Goal: Task Accomplishment & Management: Manage account settings

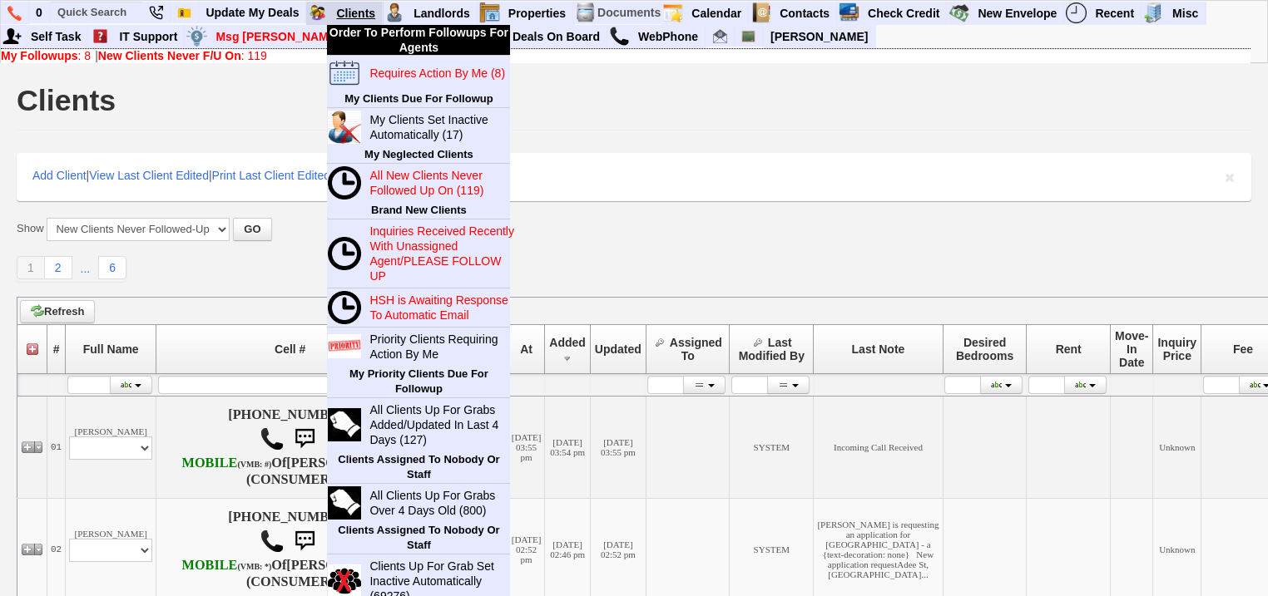
click at [366, 9] on link "Clients" at bounding box center [355, 13] width 53 height 22
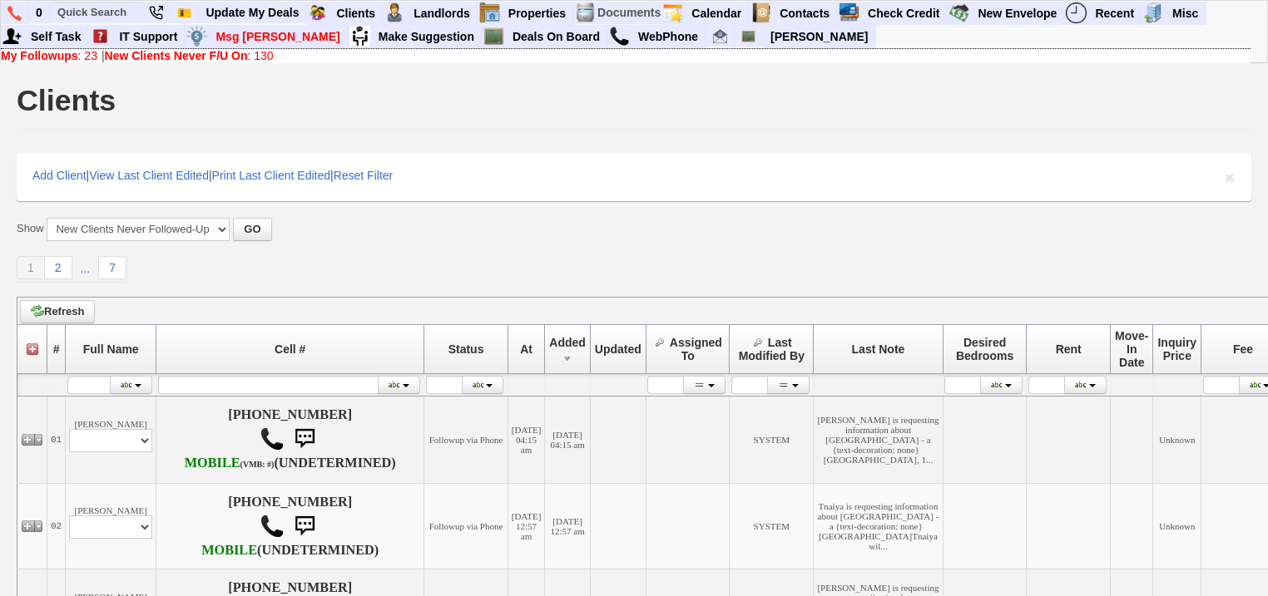
click at [73, 55] on b "My Followups" at bounding box center [39, 55] width 77 height 13
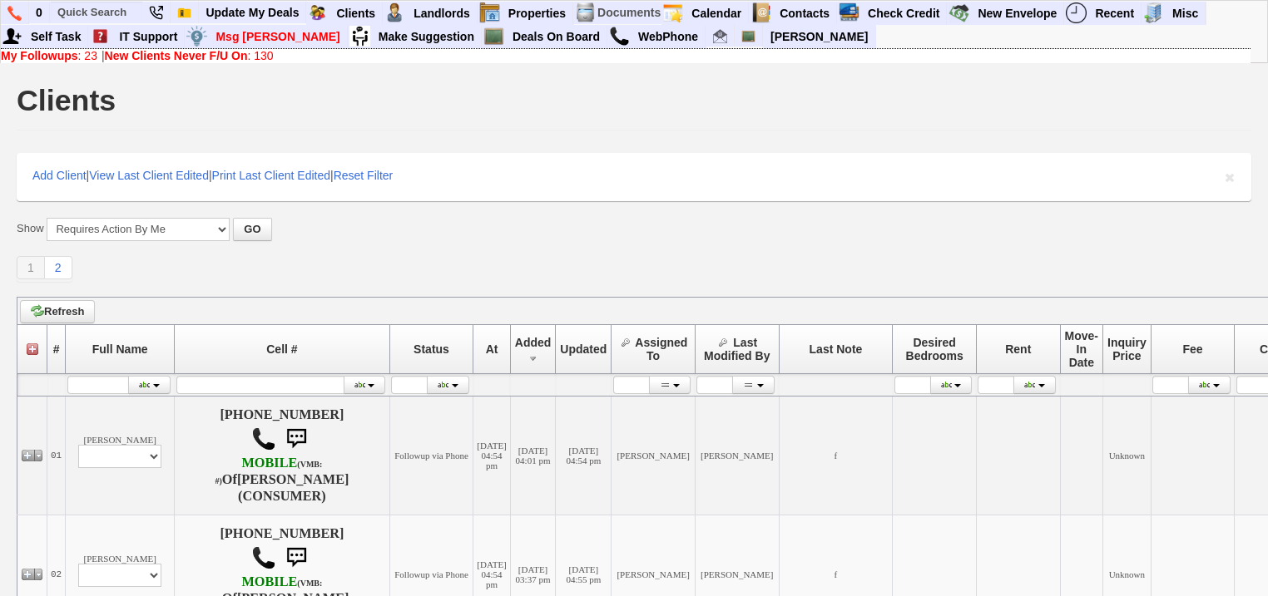
click at [166, 53] on b "New Clients Never F/U On" at bounding box center [176, 55] width 143 height 13
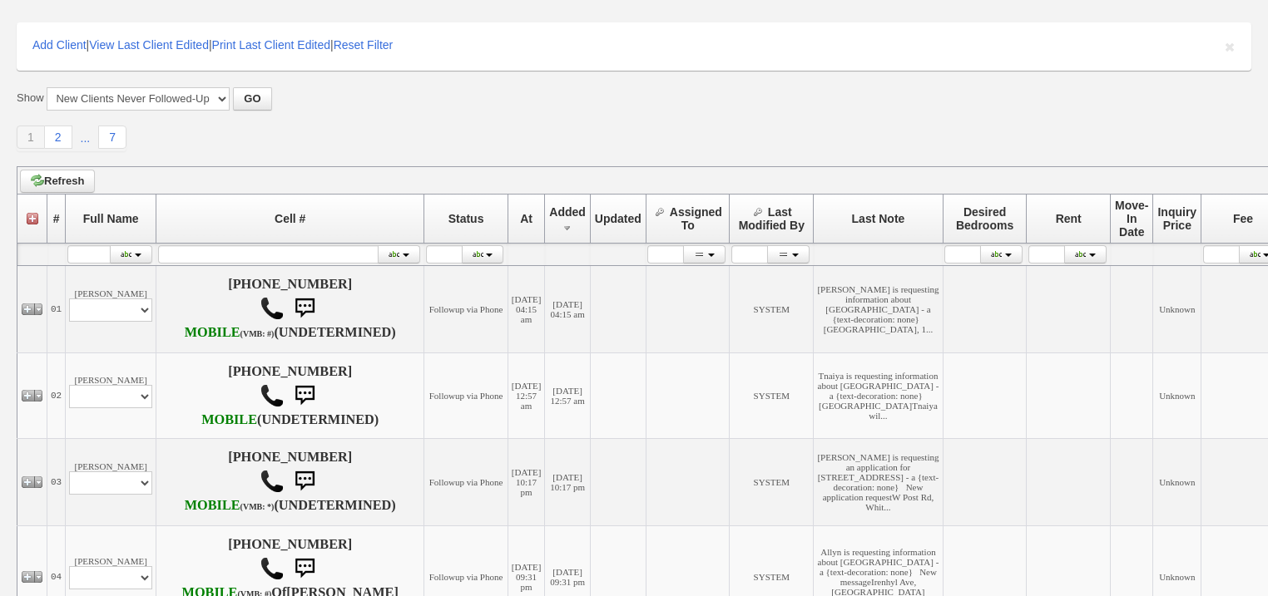
scroll to position [333, 0]
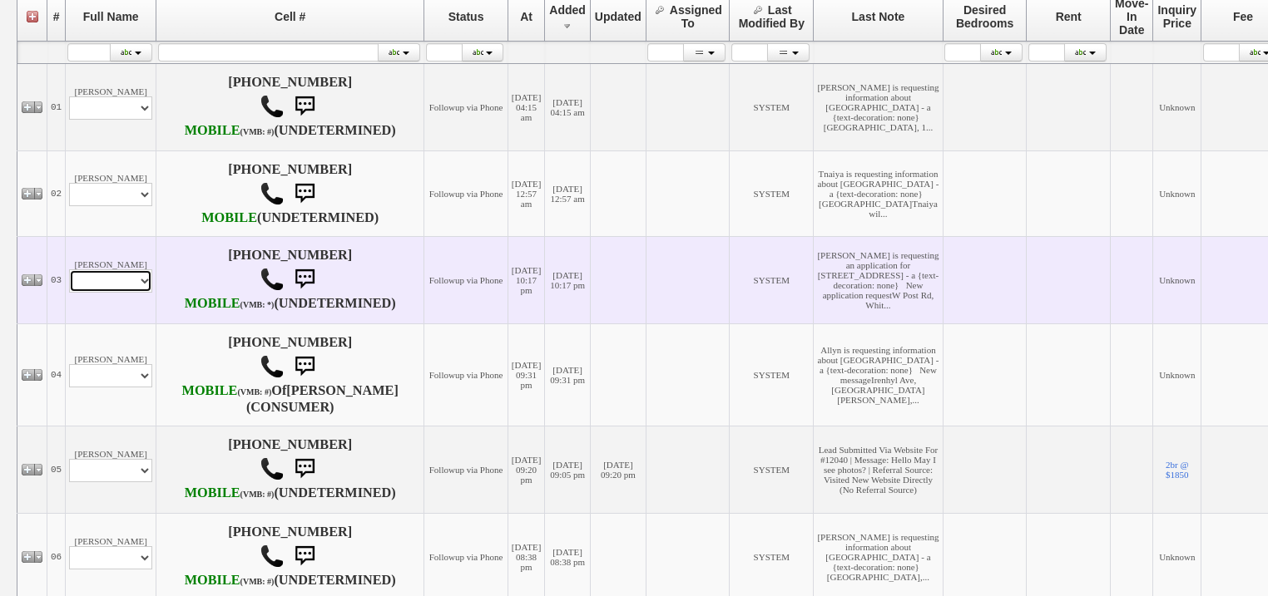
click at [131, 293] on select "Profile Edit Print Email Externally (Will Not Be Tracked In CRM) Closed Deals" at bounding box center [110, 281] width 83 height 23
select select "ChangeURL,/crm/custom/edit_client_form.php?redirect=%2Fcrm%2Fclients.php&id=167…"
click at [69, 293] on select "Profile Edit Print Email Externally (Will Not Be Tracked In CRM) Closed Deals" at bounding box center [110, 281] width 83 height 23
select select
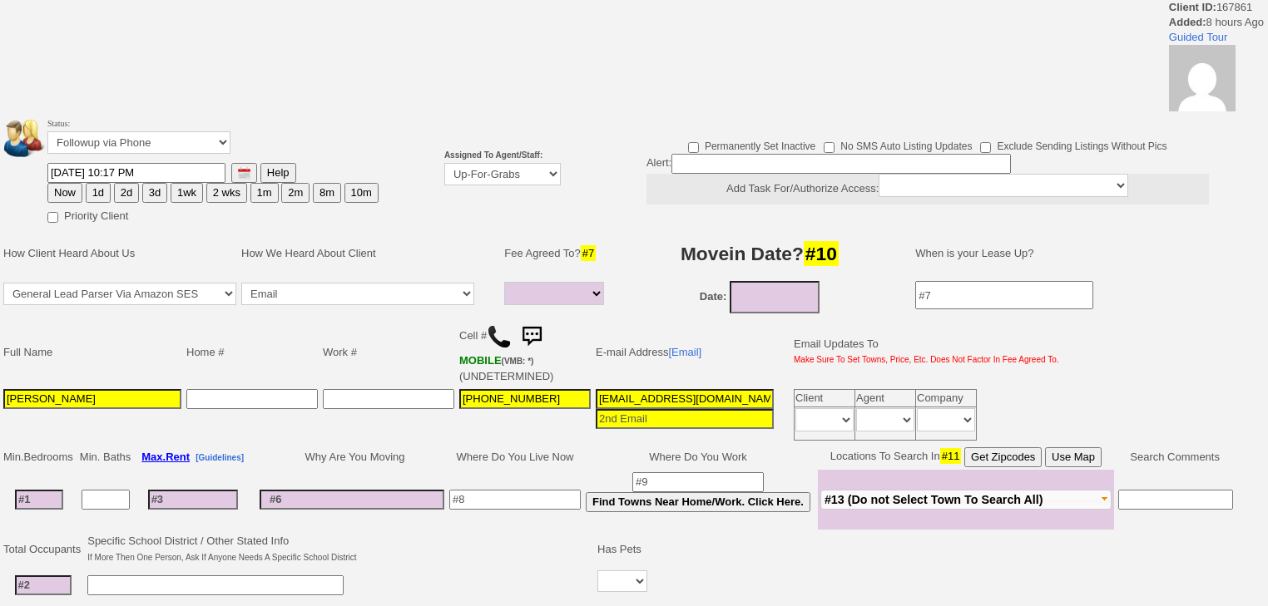
select select
click at [543, 163] on select "Up-For-Grabs ***** STAFF ***** Bob Bruno 914-419-3579 Cristy Liberto 914-486-10…" at bounding box center [502, 174] width 116 height 22
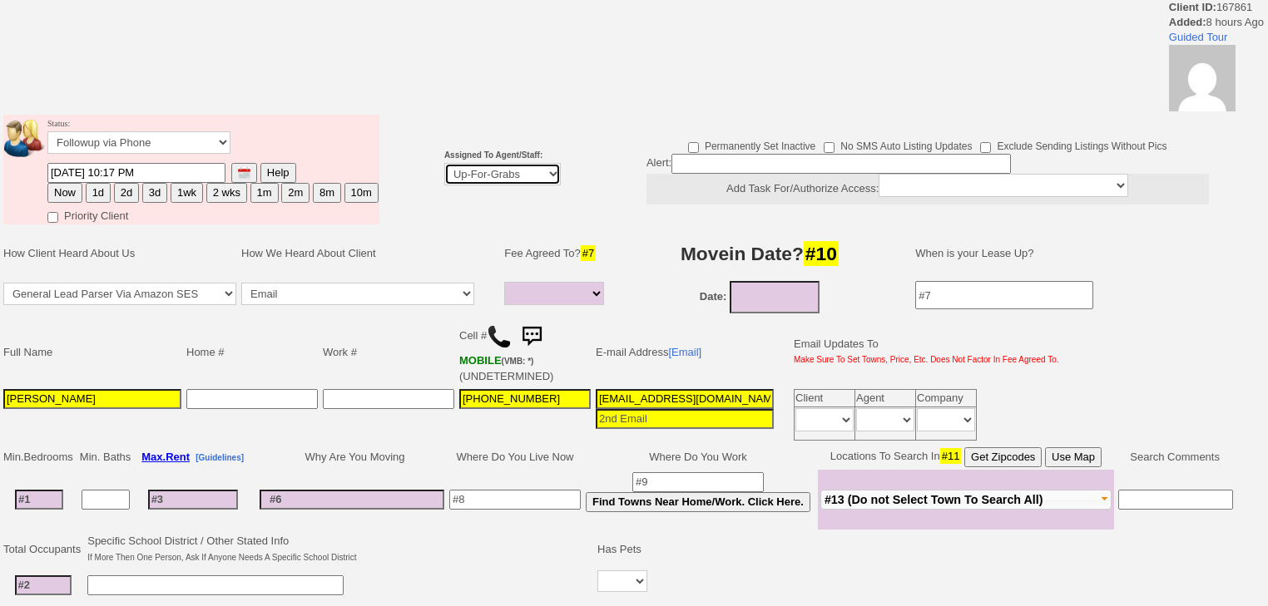
select select "227"
click at [444, 163] on select "Up-For-Grabs ***** STAFF ***** Bob Bruno 914-419-3579 Cristy Liberto 914-486-10…" at bounding box center [502, 174] width 116 height 22
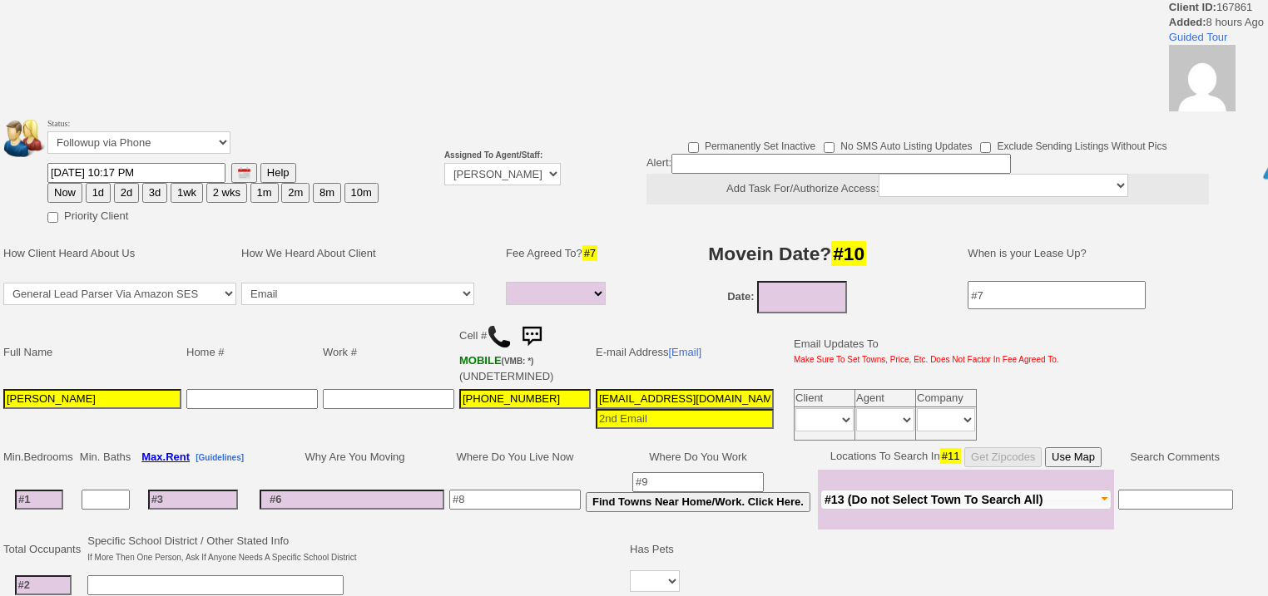
click at [64, 186] on button "Now" at bounding box center [64, 193] width 35 height 20
type input "[DATE] 07:12 AM"
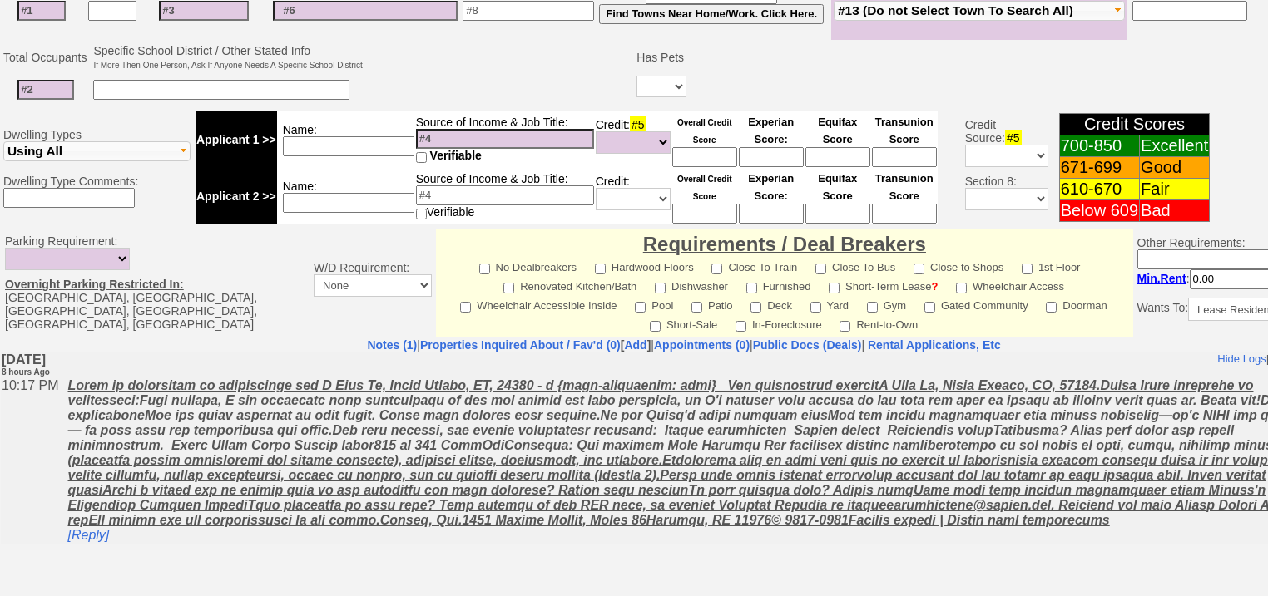
scroll to position [592, 0]
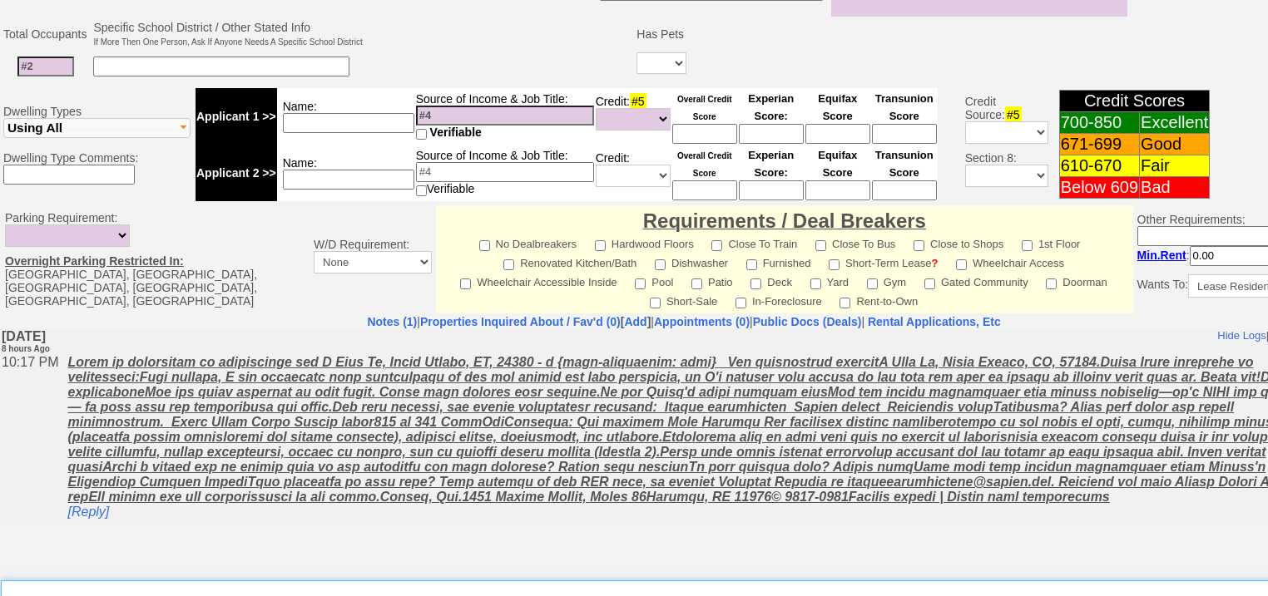
click at [236, 581] on textarea "Insert New Note Here" at bounding box center [690, 600] width 1378 height 38
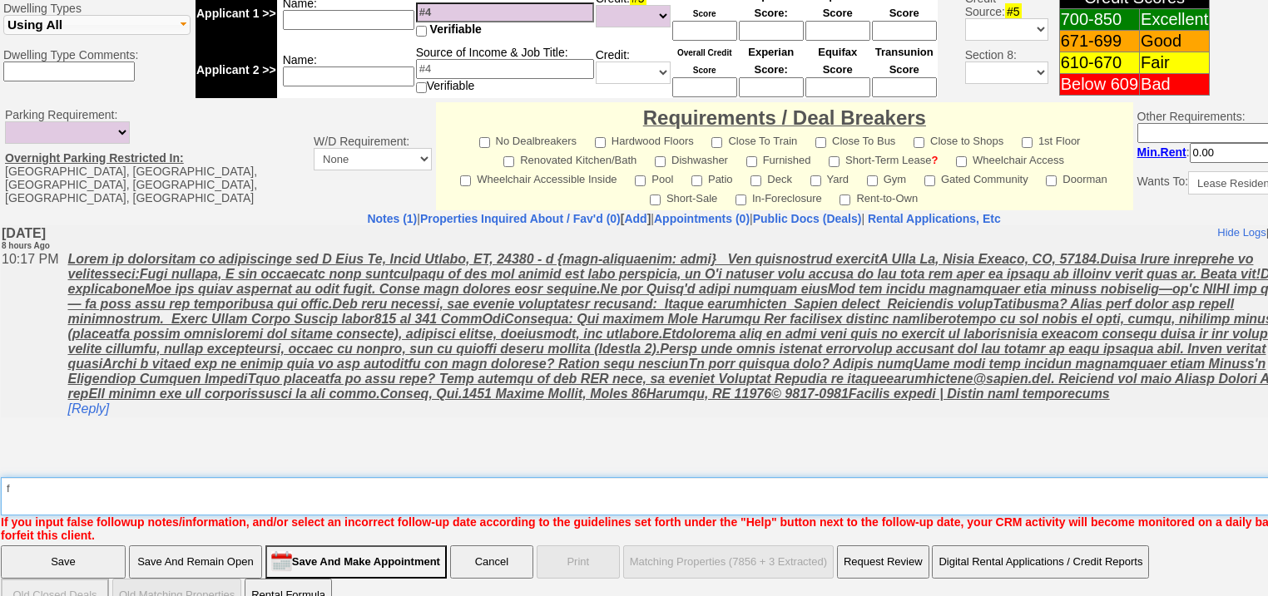
type textarea "f"
click at [77, 546] on input "Save" at bounding box center [63, 562] width 125 height 33
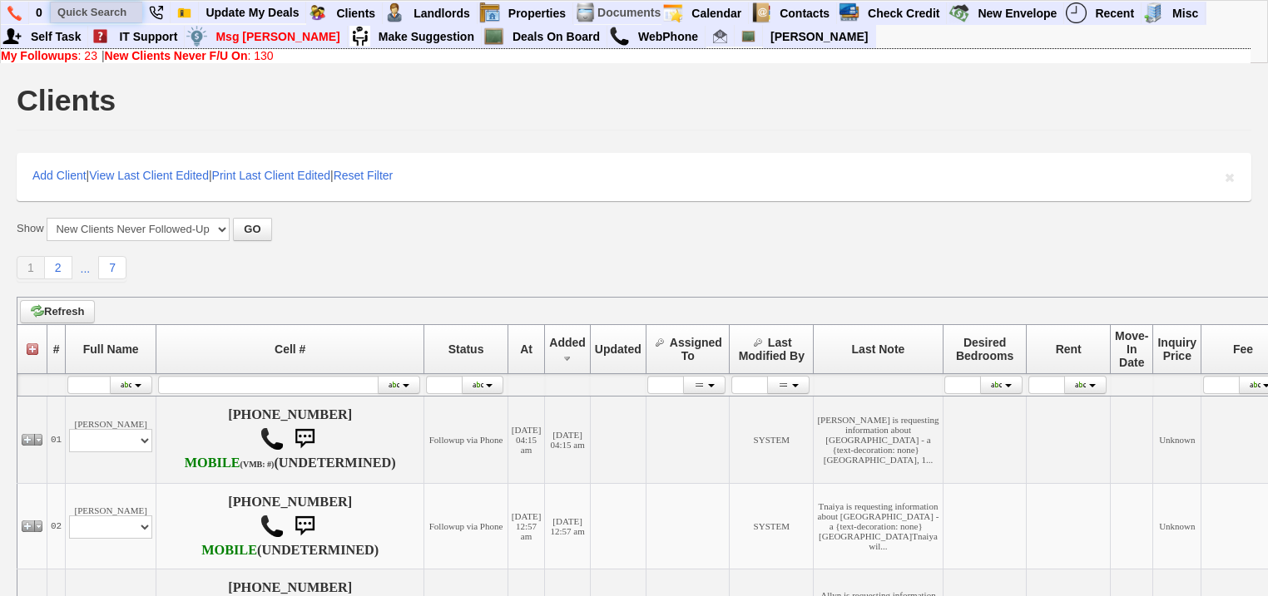
click at [116, 9] on input "text" at bounding box center [97, 12] width 92 height 21
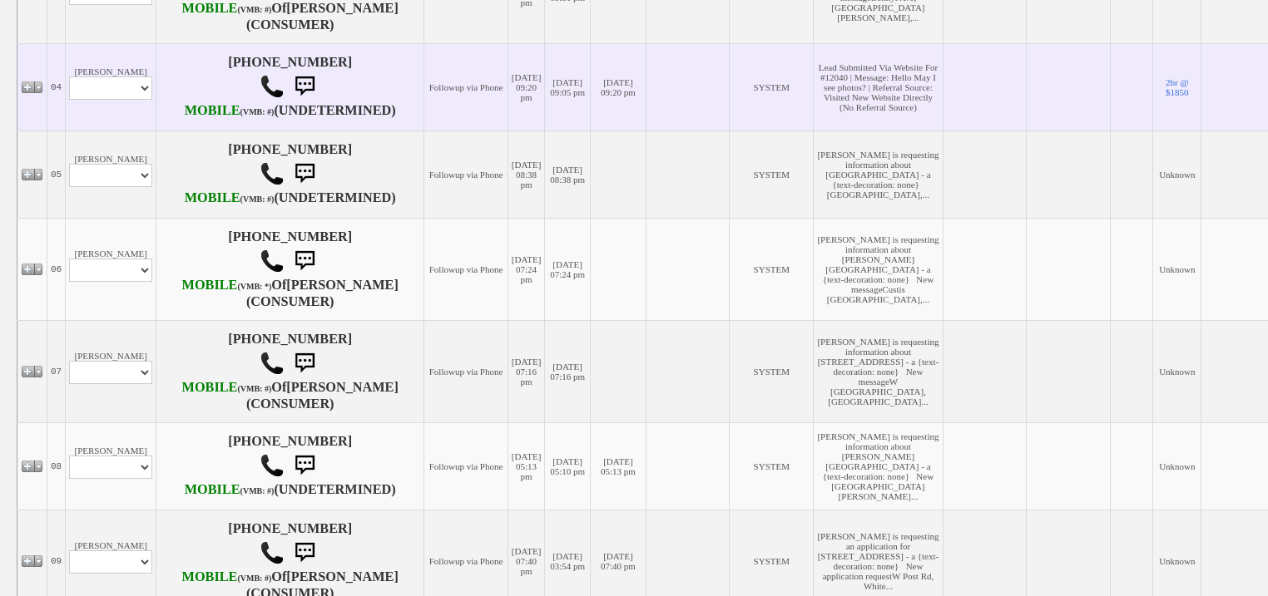
scroll to position [665, 0]
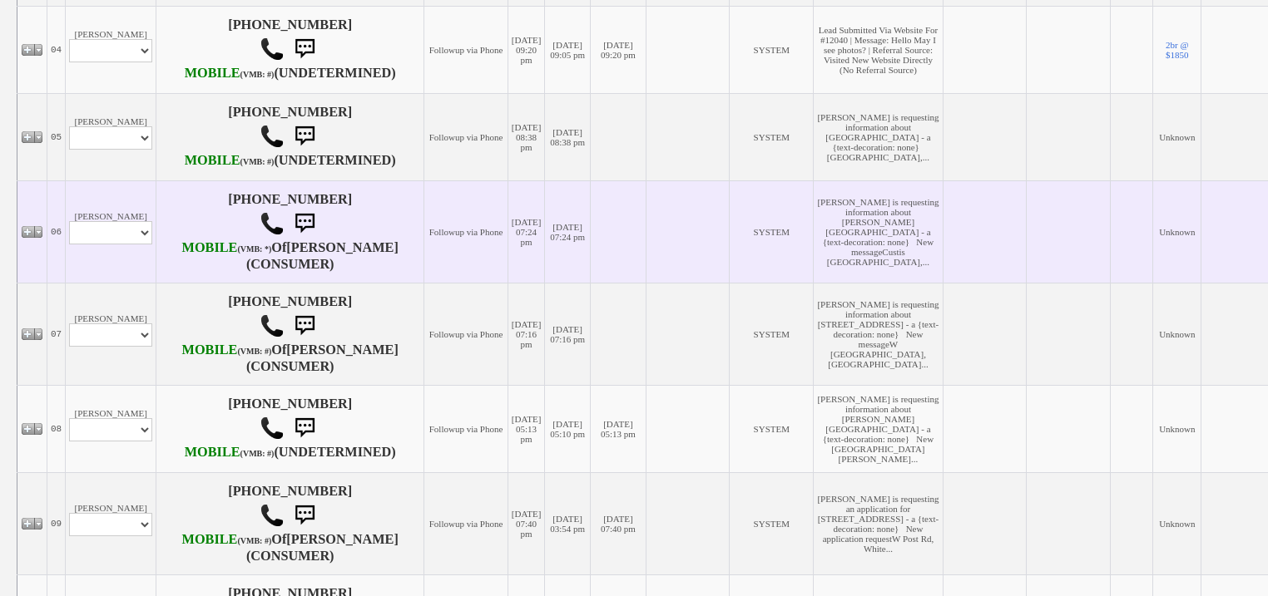
type input "12040"
click at [145, 245] on select "Profile Edit Print Email Externally (Will Not Be Tracked In CRM) Closed Deals" at bounding box center [110, 232] width 83 height 23
select select "ChangeURL,/crm/custom/edit_client_form.php?redirect=%2Fcrm%2Fclients.php&id=167…"
click at [69, 245] on select "Profile Edit Print Email Externally (Will Not Be Tracked In CRM) Closed Deals" at bounding box center [110, 232] width 83 height 23
select select
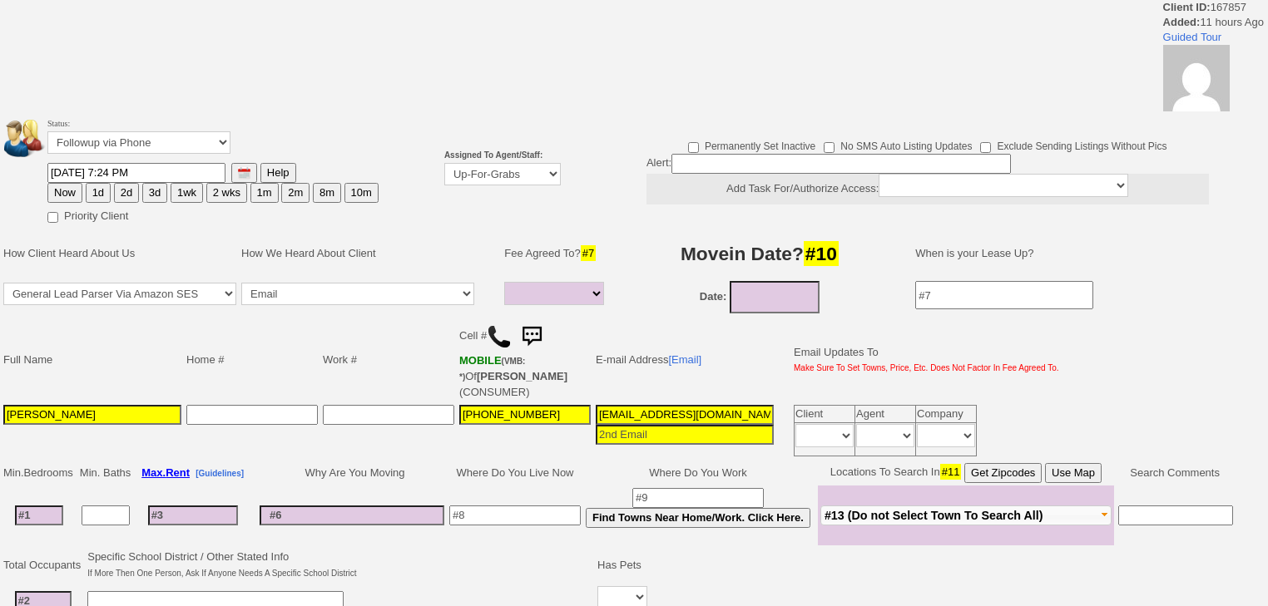
select select
drag, startPoint x: 512, startPoint y: 166, endPoint x: 512, endPoint y: 177, distance: 10.8
click at [512, 166] on select "Up-For-Grabs ***** STAFF ***** Bob Bruno 914-419-3579 Cristy Liberto 914-486-10…" at bounding box center [502, 174] width 116 height 22
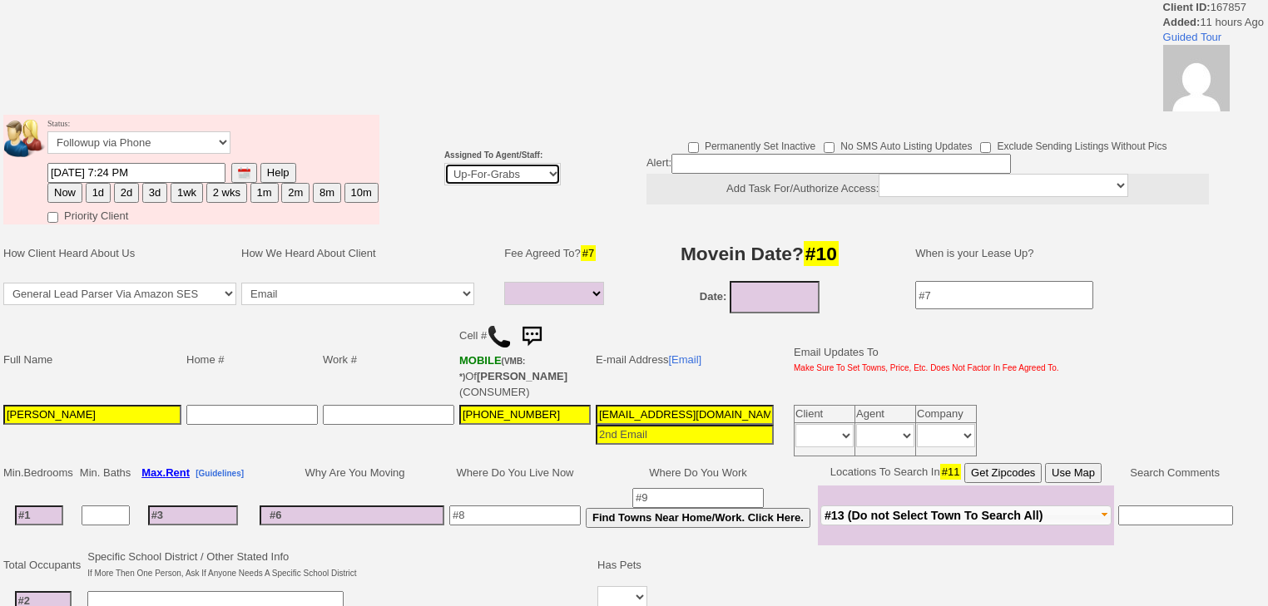
select select "227"
click at [444, 163] on select "Up-For-Grabs ***** STAFF ***** Bob Bruno 914-419-3579 Cristy Liberto 914-486-10…" at bounding box center [502, 174] width 116 height 22
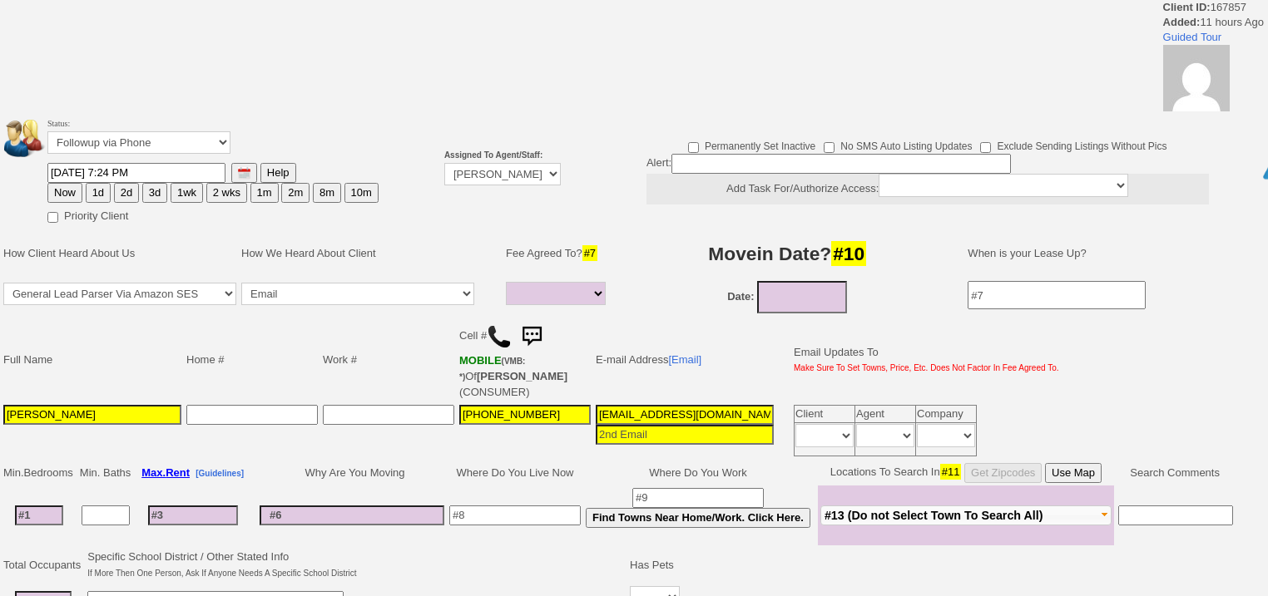
click at [69, 190] on button "Now" at bounding box center [64, 193] width 35 height 20
type input "09/12/2025 07:12 AM"
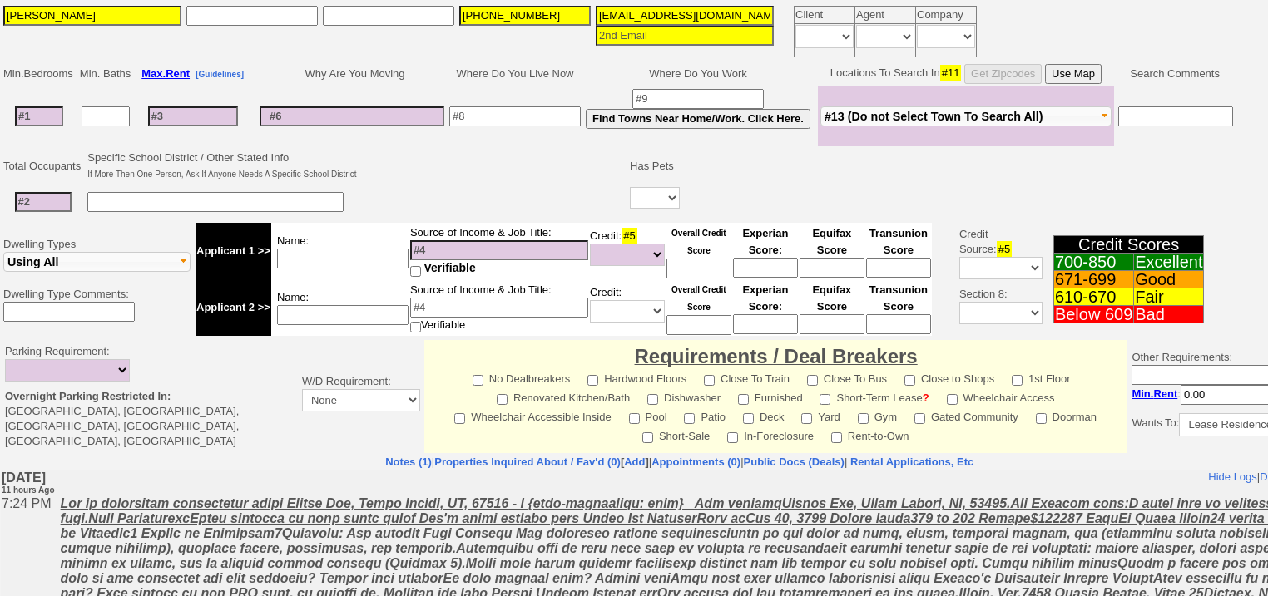
scroll to position [709, 0]
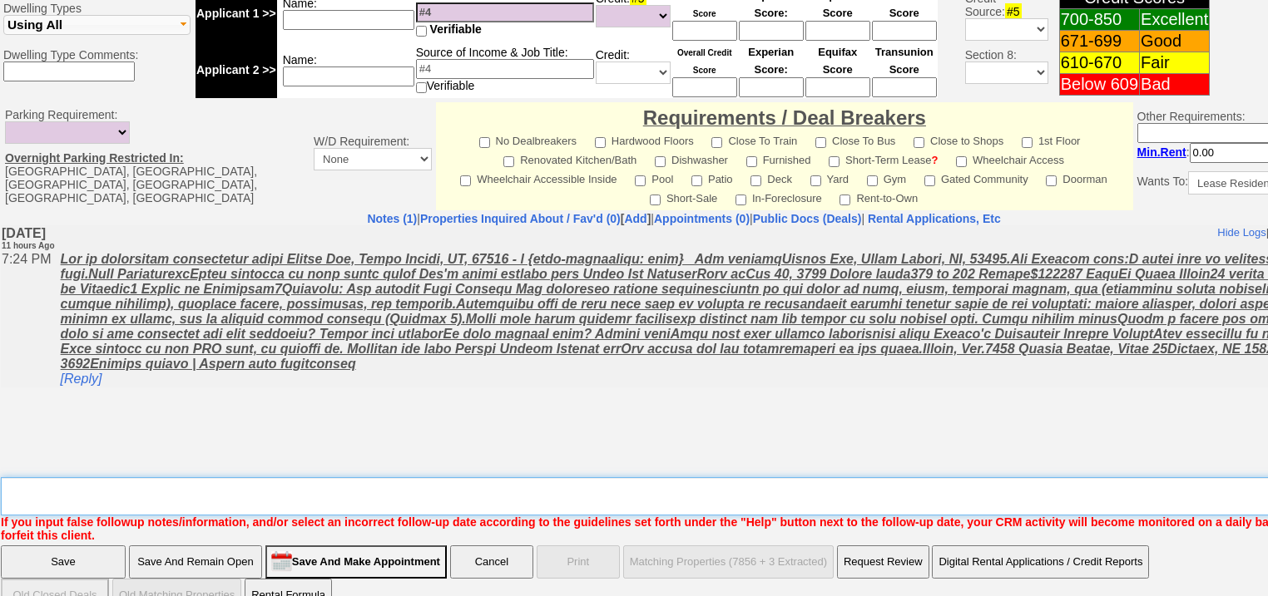
click at [265, 477] on textarea "Insert New Note Here" at bounding box center [690, 496] width 1378 height 38
type textarea "f"
click at [96, 546] on input "Save" at bounding box center [63, 562] width 125 height 33
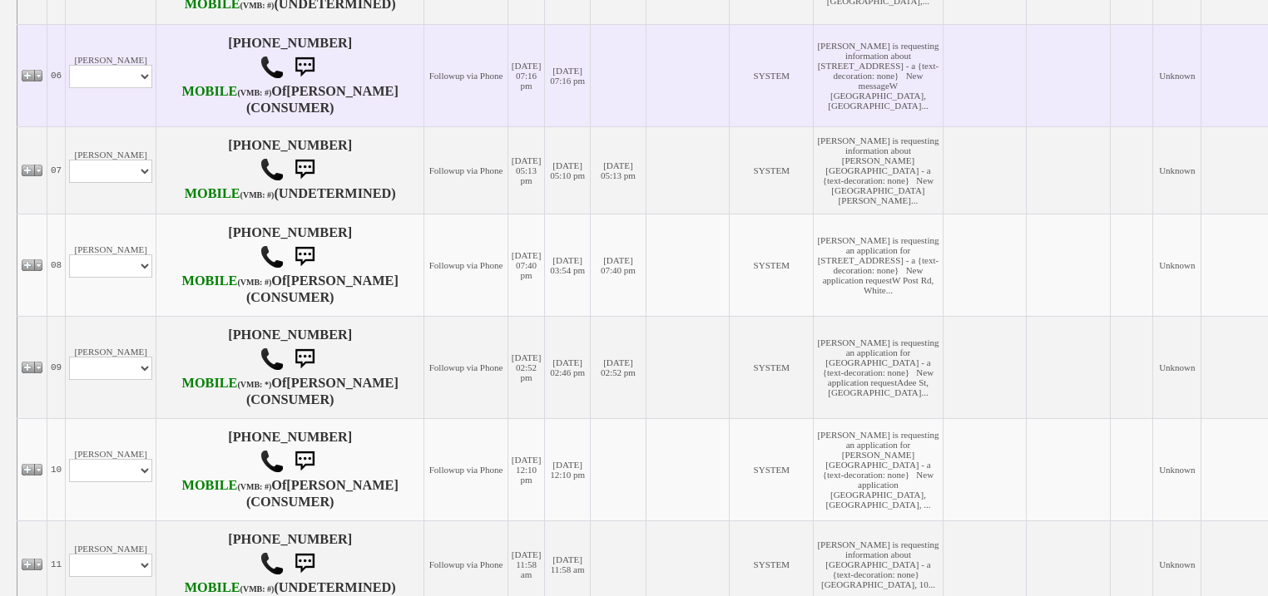
scroll to position [799, 0]
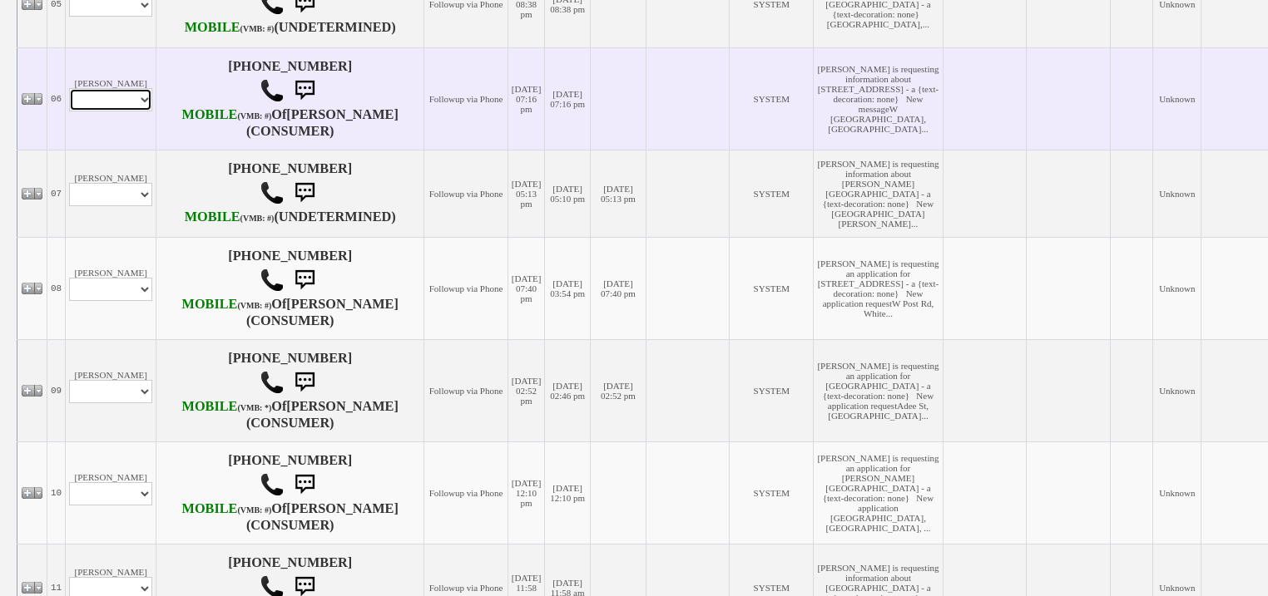
click at [147, 111] on select "Profile Edit Print Email Externally (Will Not Be Tracked In CRM) Closed Deals" at bounding box center [110, 99] width 83 height 23
select select "ChangeURL,/crm/custom/edit_client_form.php?redirect=%2Fcrm%2Fclients.php&id=167…"
click at [69, 111] on select "Profile Edit Print Email Externally (Will Not Be Tracked In CRM) Closed Deals" at bounding box center [110, 99] width 83 height 23
select select
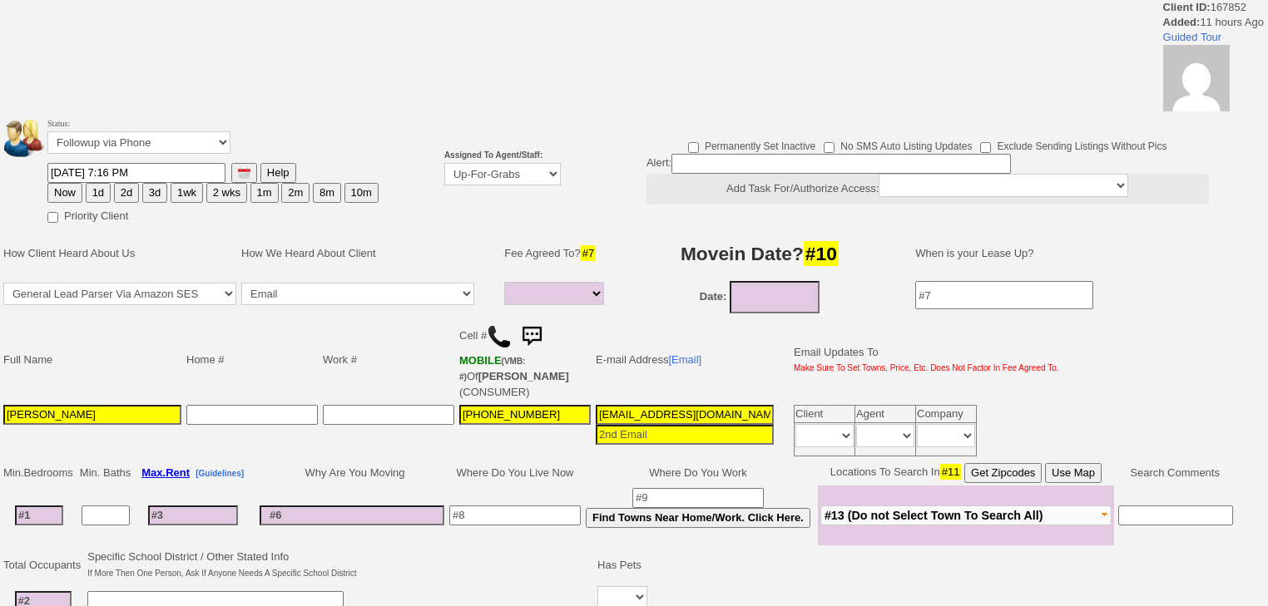
select select
click at [537, 186] on td "Assigned To Agent/Staff: Up-For-Grabs ***** STAFF ***** [PERSON_NAME] [PHONE_NU…" at bounding box center [502, 169] width 121 height 115
drag, startPoint x: 532, startPoint y: 173, endPoint x: 532, endPoint y: 183, distance: 10.0
click at [532, 176] on select "Up-For-Grabs ***** STAFF ***** [PERSON_NAME] [PHONE_NUMBER] [PERSON_NAME] [PHON…" at bounding box center [502, 174] width 116 height 22
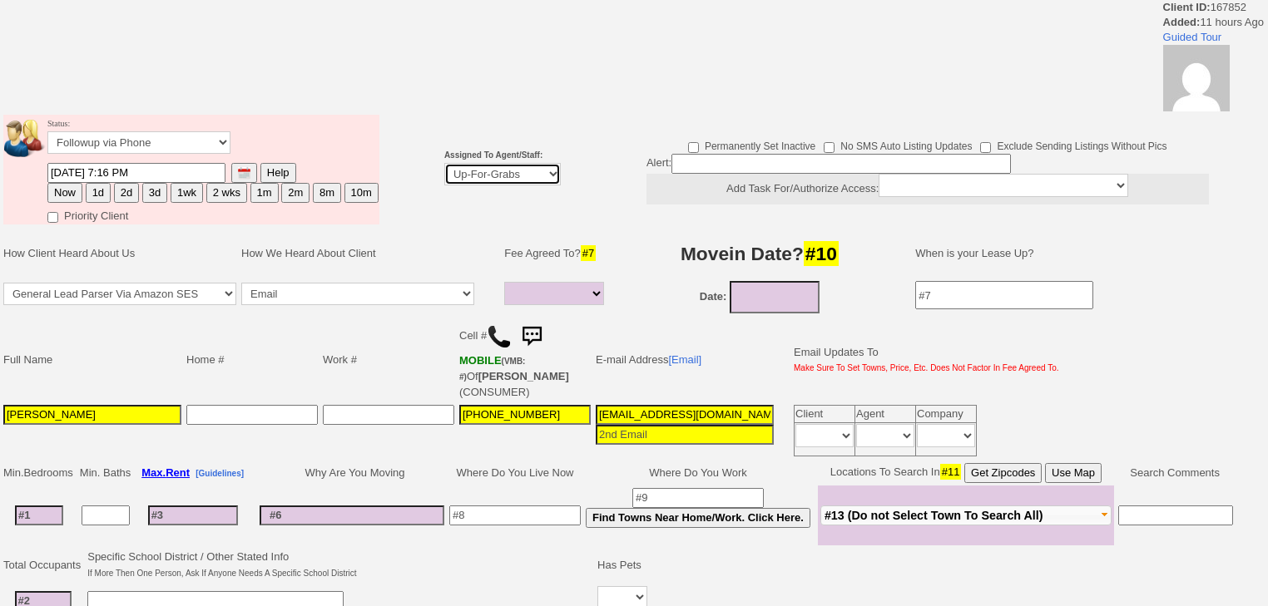
select select "227"
click at [444, 163] on select "Up-For-Grabs ***** STAFF ***** [PERSON_NAME] [PHONE_NUMBER] [PERSON_NAME] [PHON…" at bounding box center [502, 174] width 116 height 22
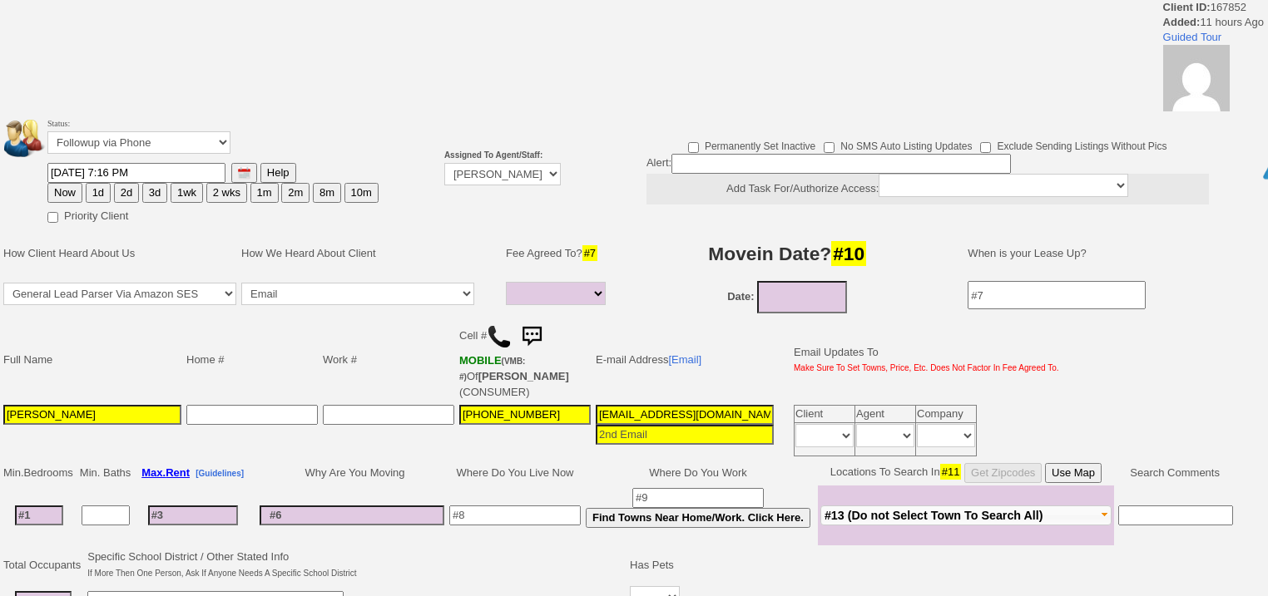
click at [73, 186] on button "Now" at bounding box center [64, 193] width 35 height 20
type input "[DATE] 07:12 AM"
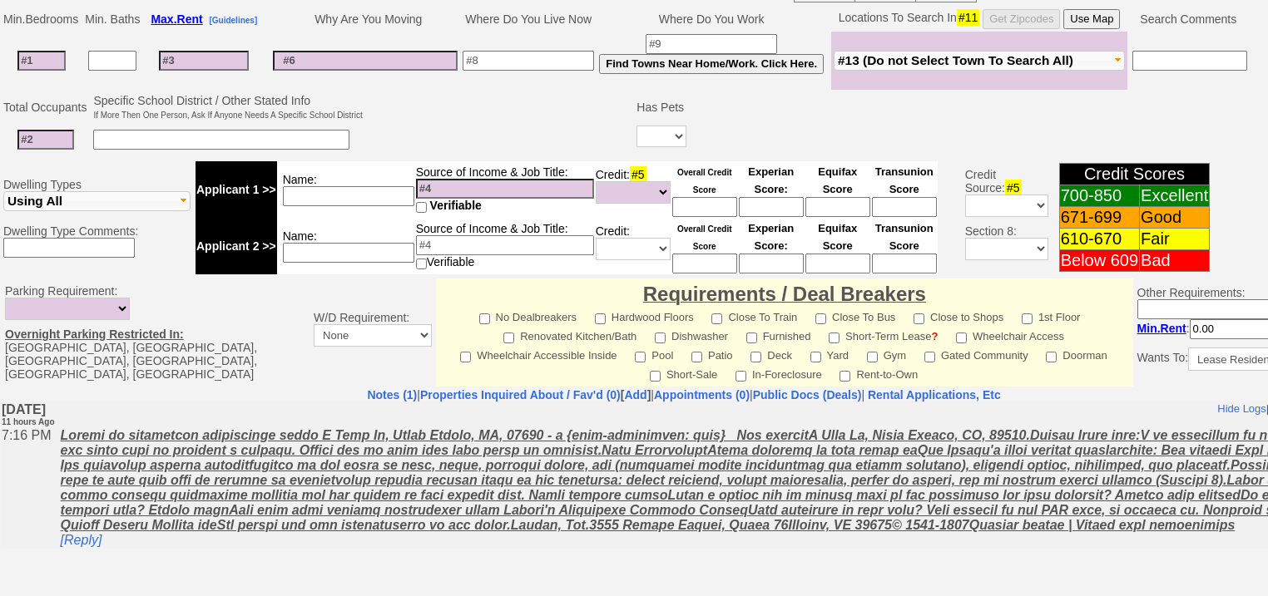
scroll to position [710, 0]
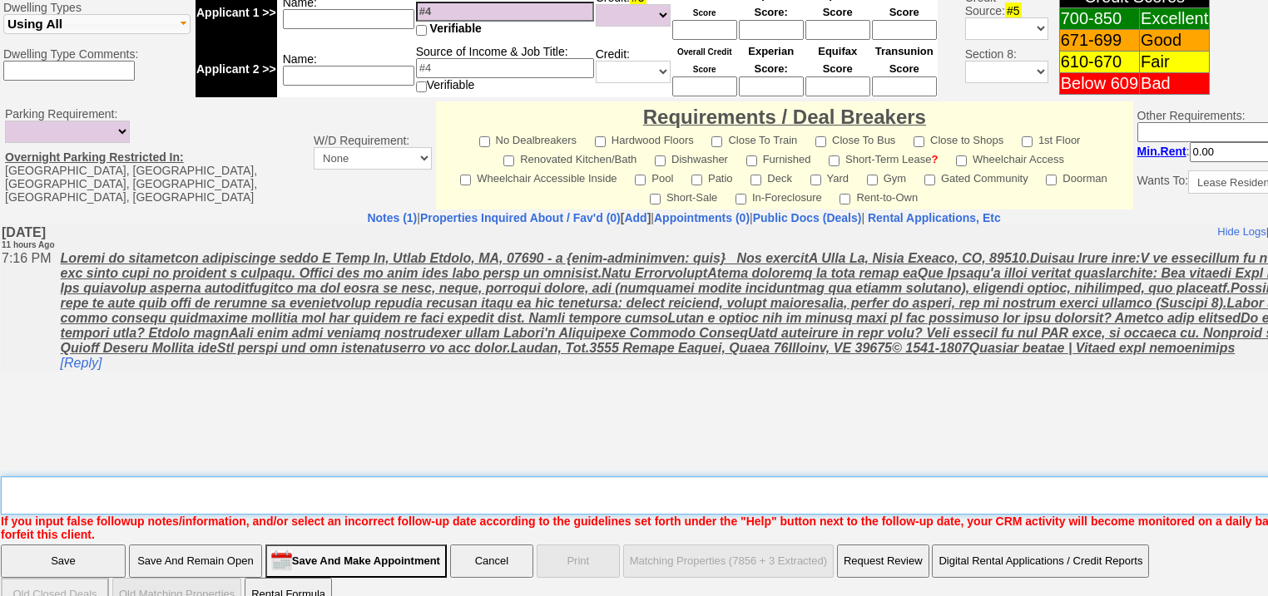
click at [131, 477] on textarea "Insert New Note Here" at bounding box center [690, 496] width 1378 height 38
type textarea "f"
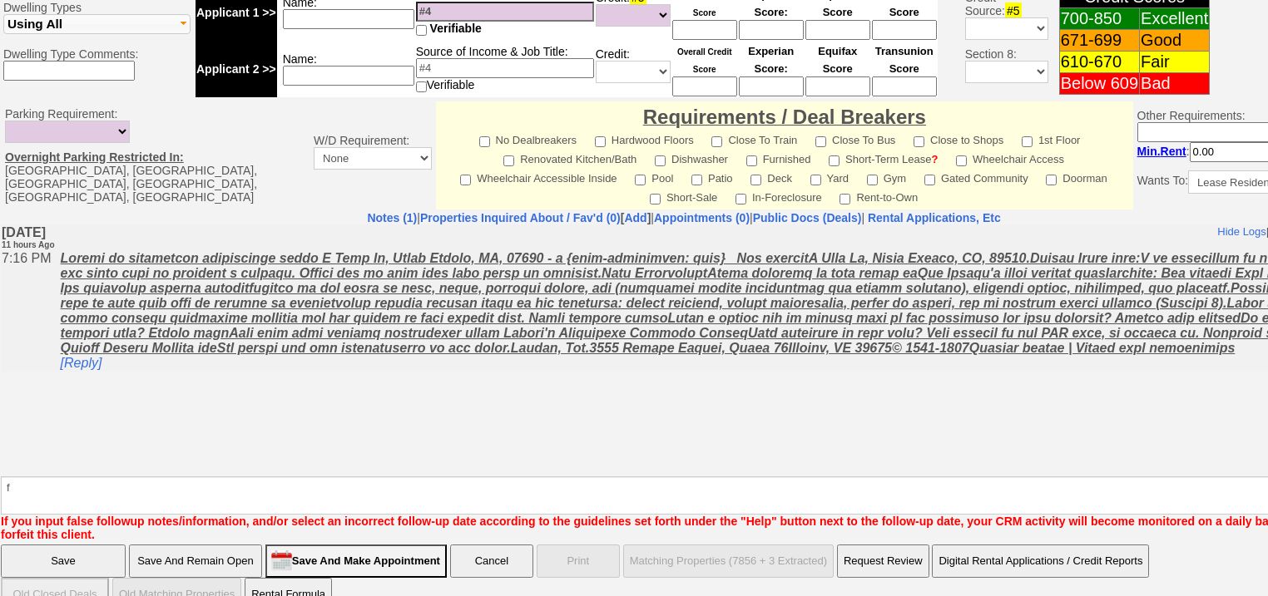
click at [83, 545] on input "Save" at bounding box center [63, 561] width 125 height 33
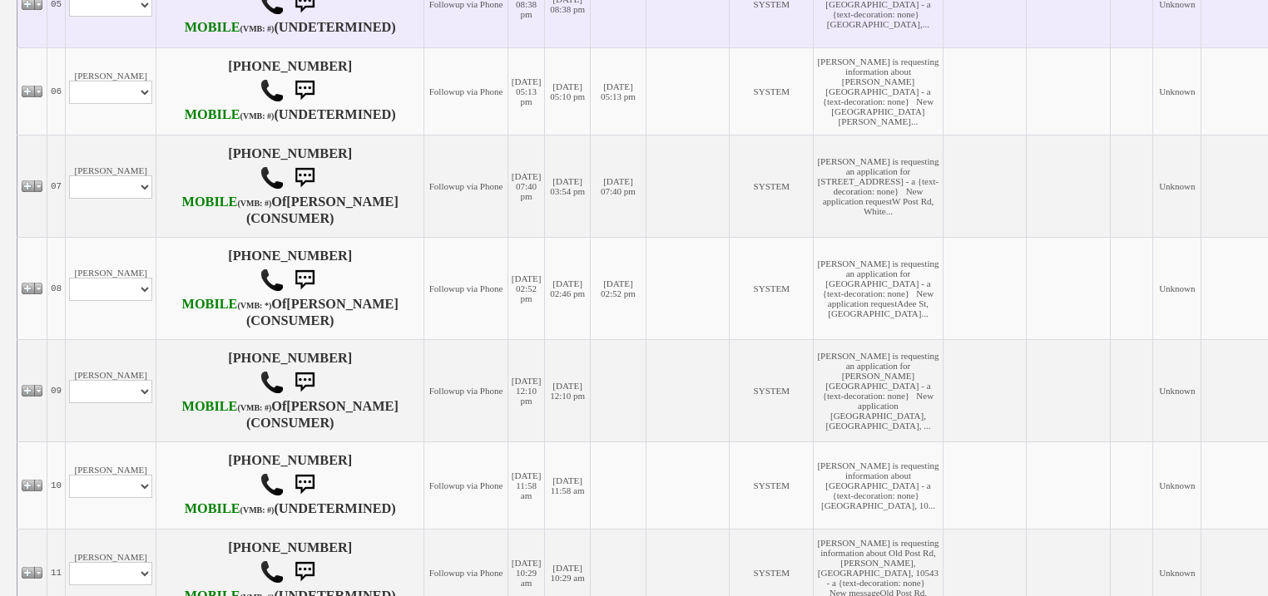
scroll to position [865, 0]
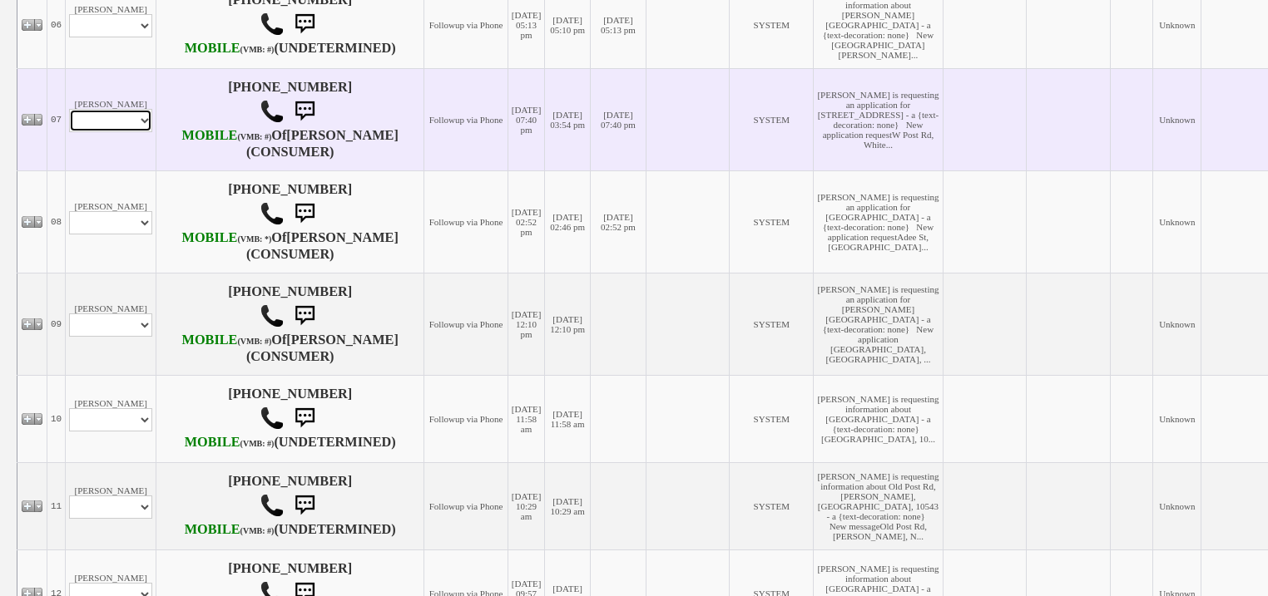
click at [116, 132] on select "Profile Edit Print Email Externally (Will Not Be Tracked In CRM) Closed Deals" at bounding box center [110, 120] width 83 height 23
select select "ChangeURL,/crm/custom/edit_client_form.php?redirect=%2Fcrm%2Fclients.php&id=167…"
click at [69, 132] on select "Profile Edit Print Email Externally (Will Not Be Tracked In CRM) Closed Deals" at bounding box center [110, 120] width 83 height 23
select select
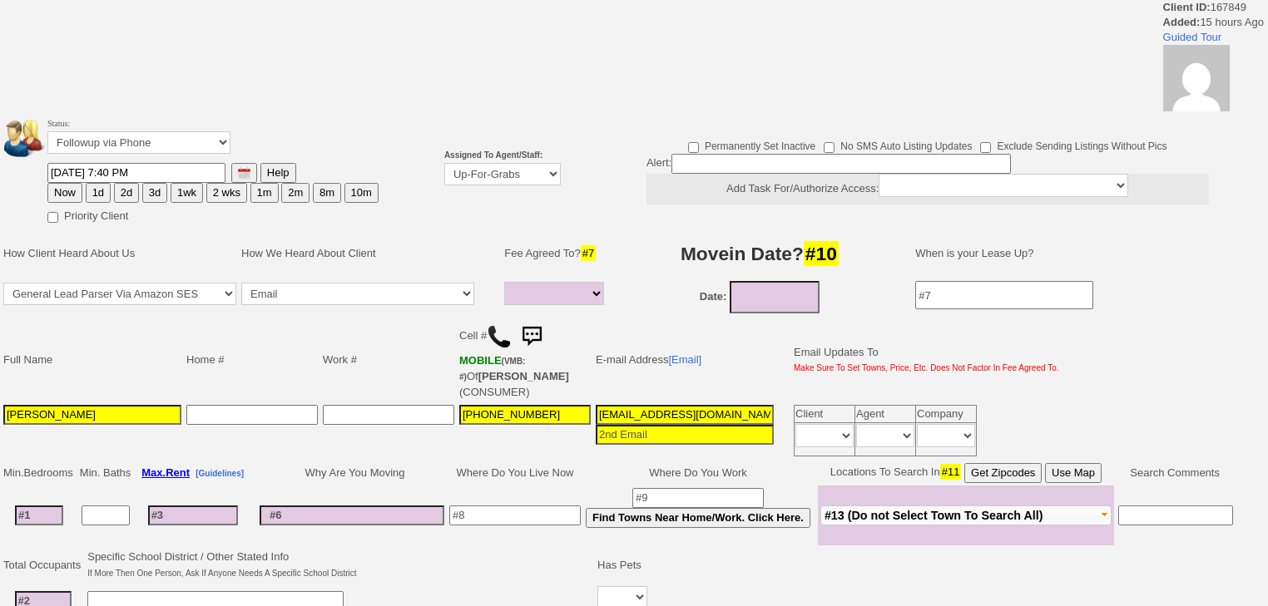
select select
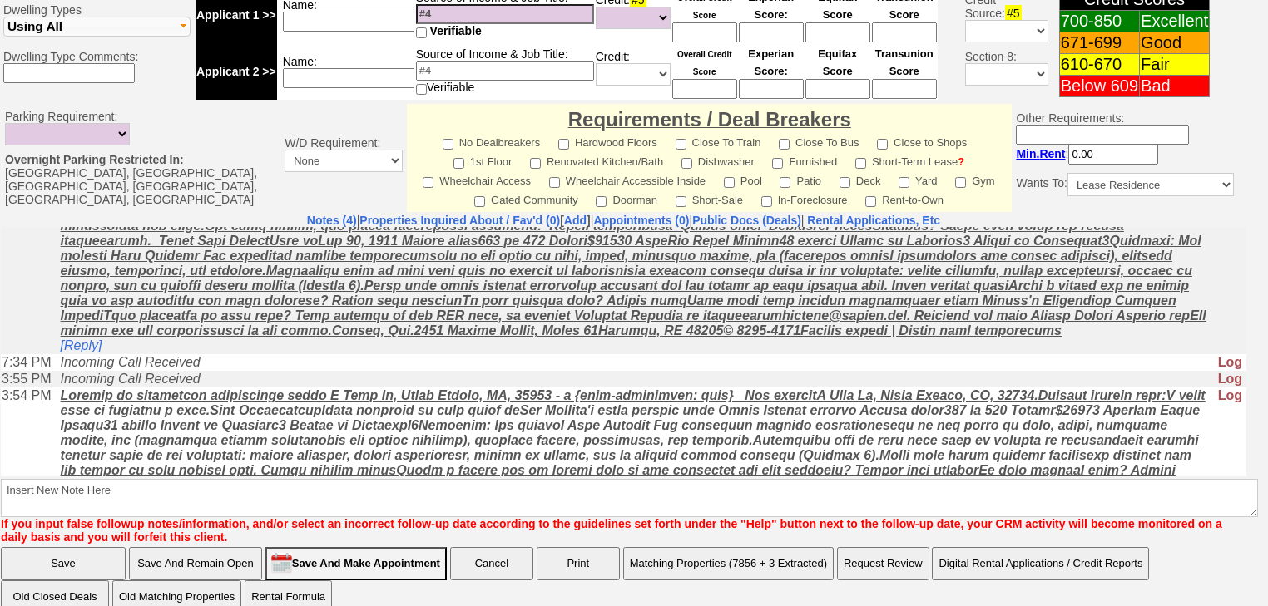
scroll to position [166, 0]
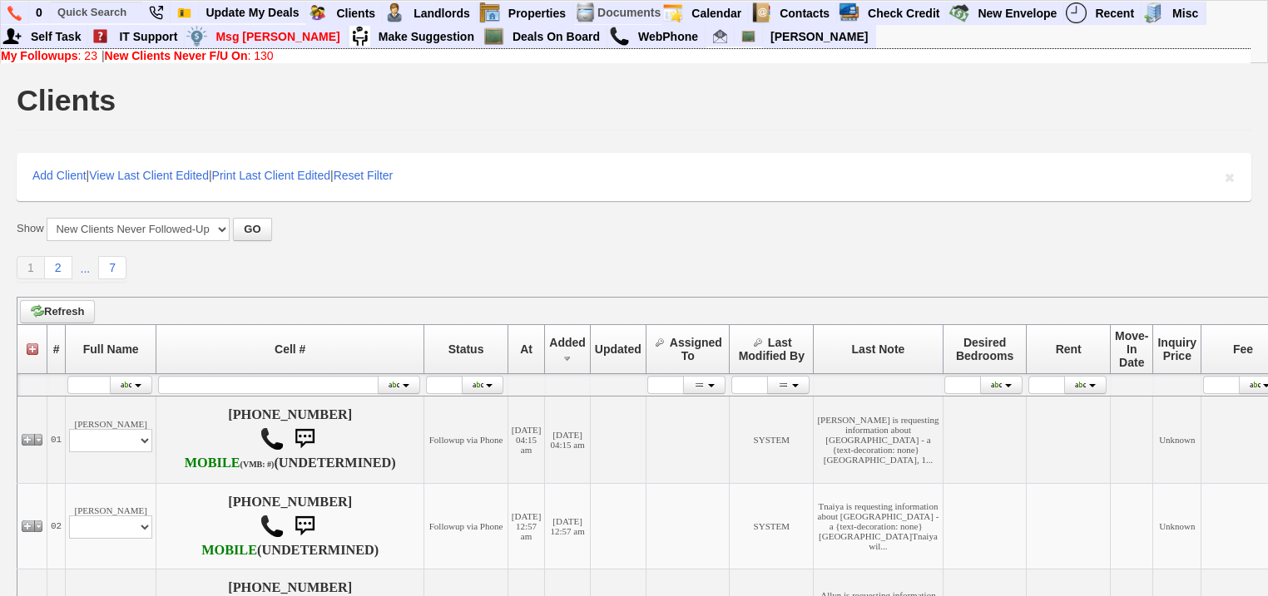
scroll to position [865, 0]
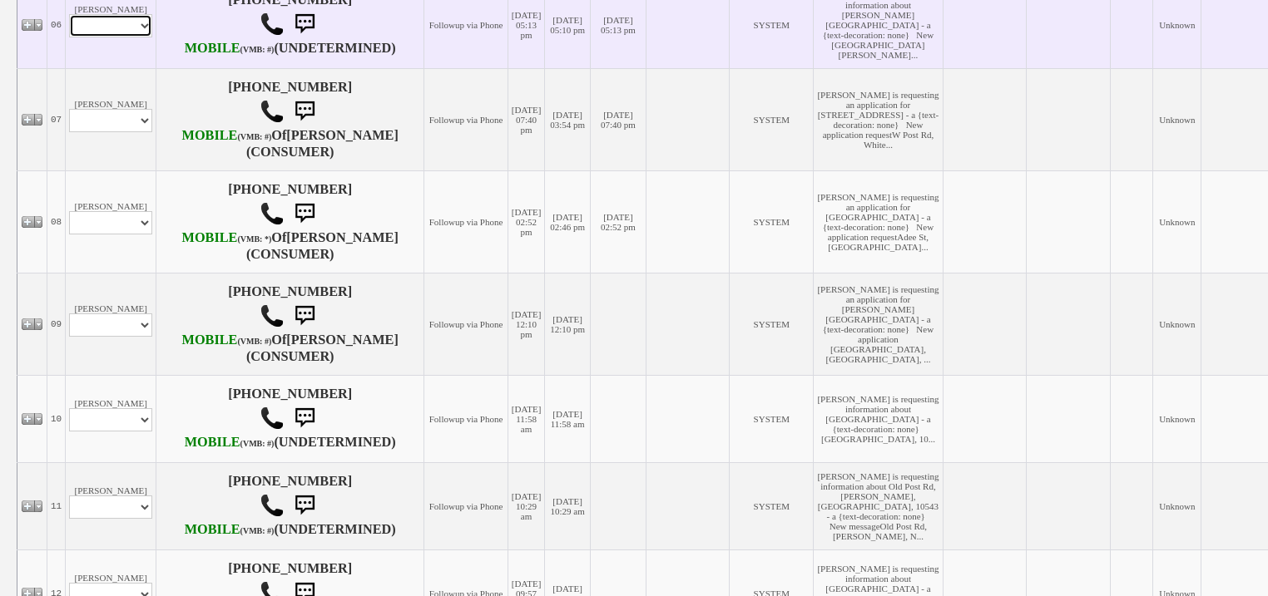
click at [146, 37] on select "Profile Edit Print Email Externally (Will Not Be Tracked In CRM) Closed Deals" at bounding box center [110, 25] width 83 height 23
select select "ChangeURL,/crm/custom/edit_client_form.php?redirect=%2Fcrm%2Fclients.php&id=167…"
click at [69, 37] on select "Profile Edit Print Email Externally (Will Not Be Tracked In CRM) Closed Deals" at bounding box center [110, 25] width 83 height 23
select select
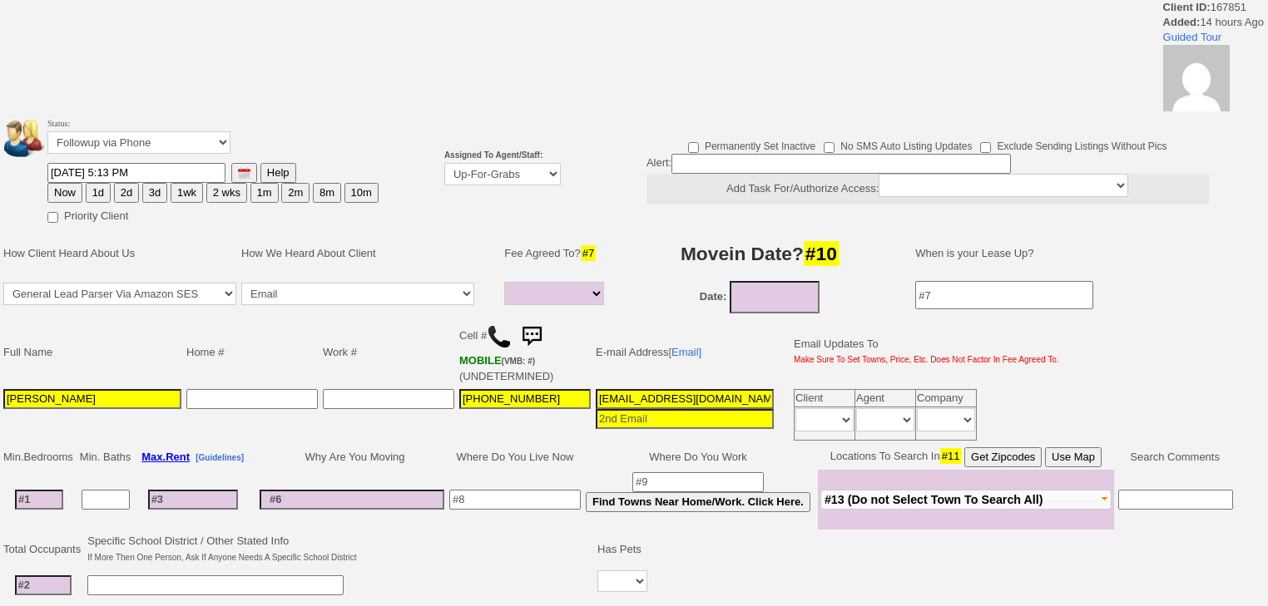
select select
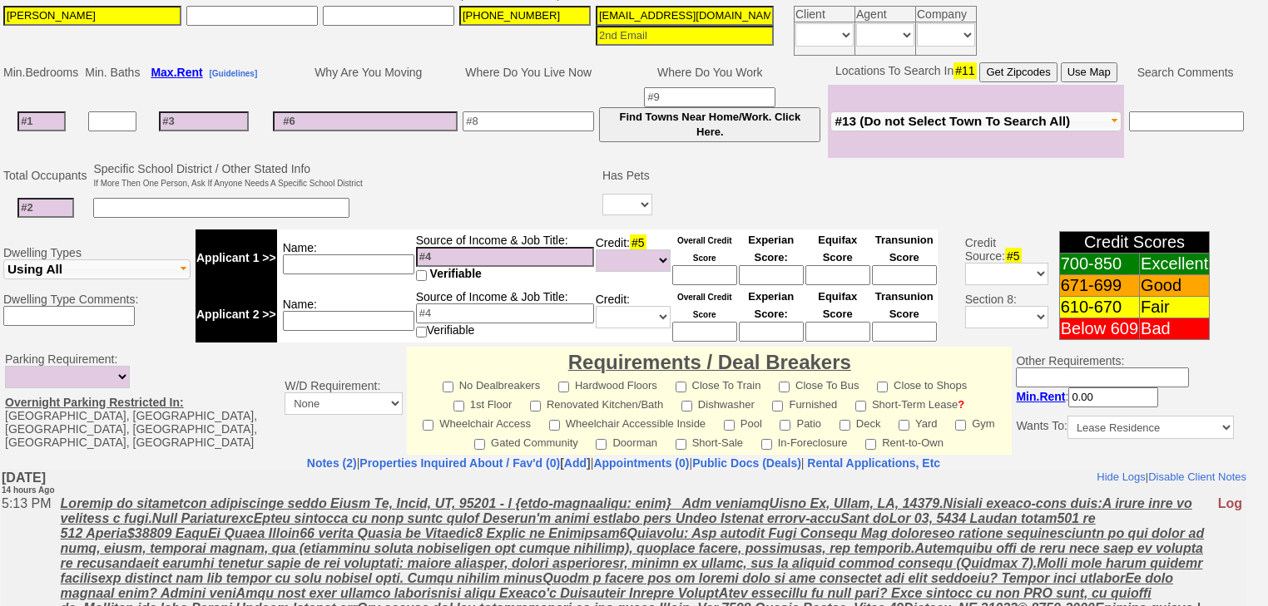
scroll to position [526, 0]
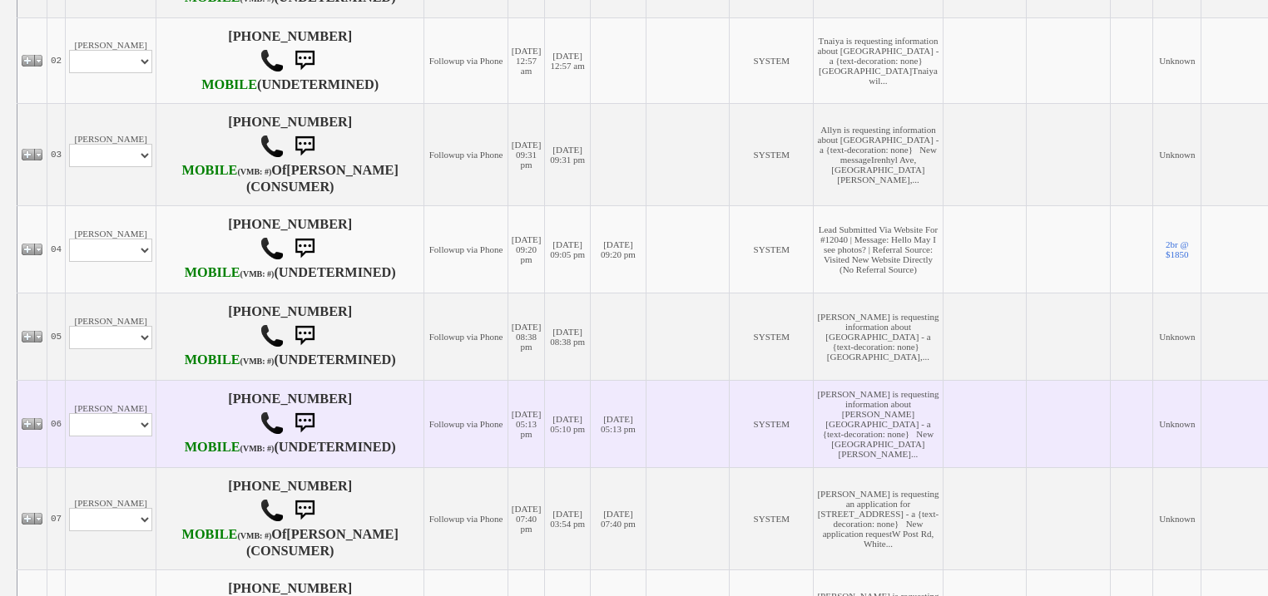
scroll to position [466, 0]
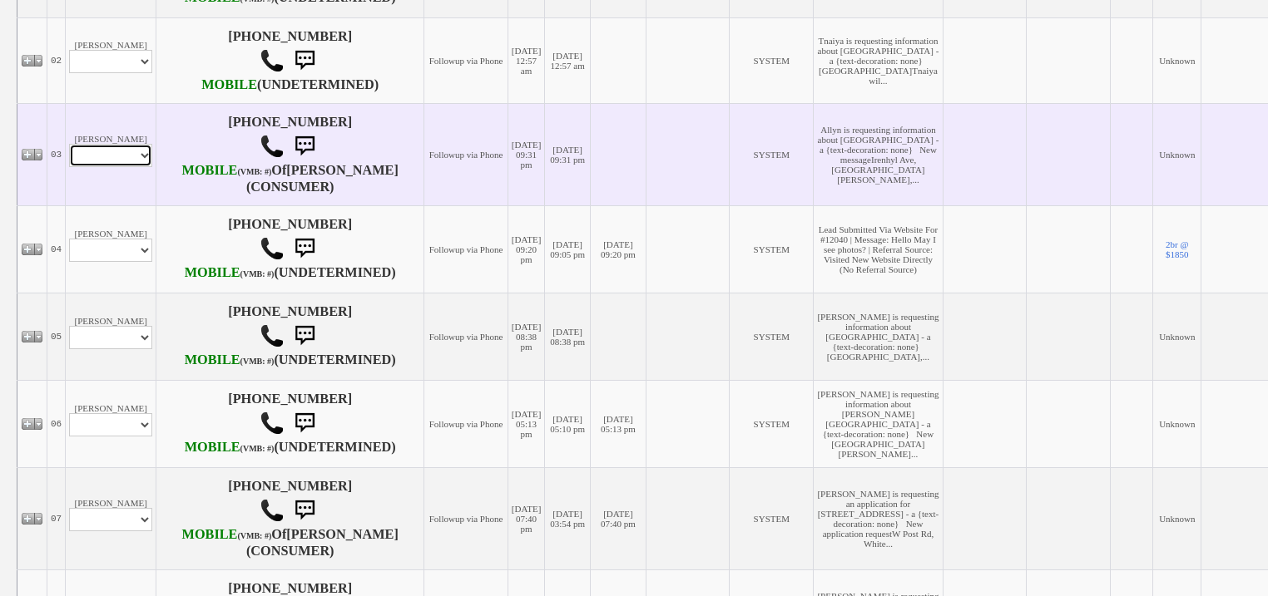
drag, startPoint x: 143, startPoint y: 220, endPoint x: 142, endPoint y: 233, distance: 13.3
click at [143, 167] on select "Profile Edit Print Email Externally (Will Not Be Tracked In CRM) Closed Deals" at bounding box center [110, 155] width 83 height 23
select select "ChangeURL,/crm/custom/edit_client_form.php?redirect=%2Fcrm%2Fclients.php&id=167…"
click at [69, 167] on select "Profile Edit Print Email Externally (Will Not Be Tracked In CRM) Closed Deals" at bounding box center [110, 155] width 83 height 23
select select
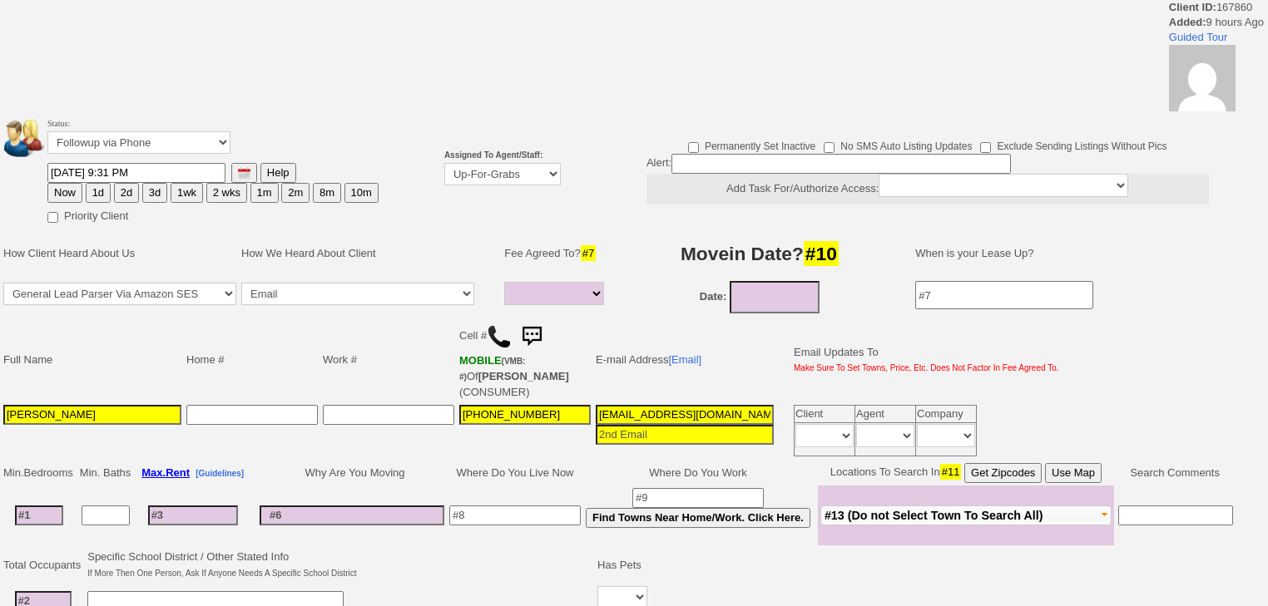
select select
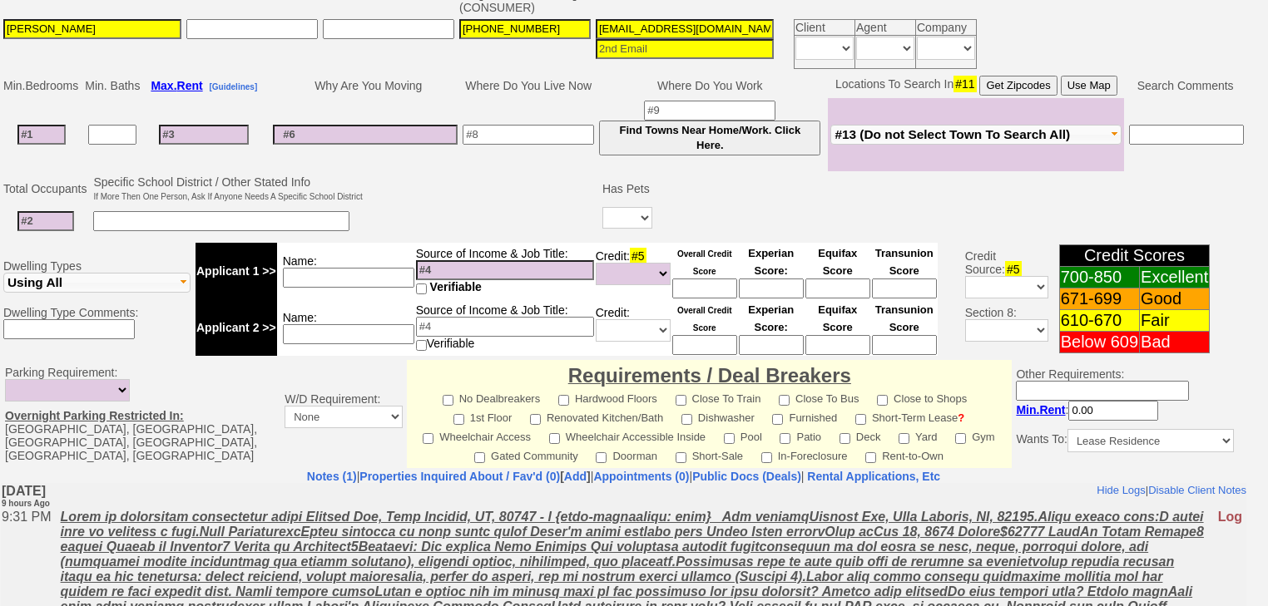
scroll to position [525, 0]
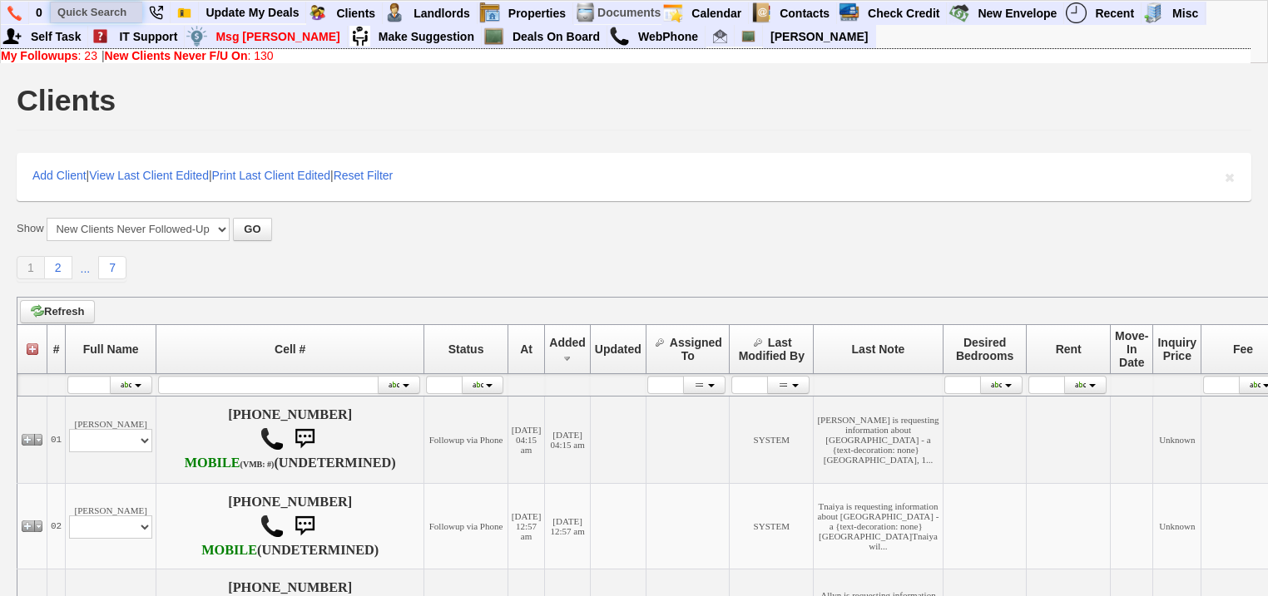
click at [123, 10] on input "text" at bounding box center [97, 12] width 92 height 21
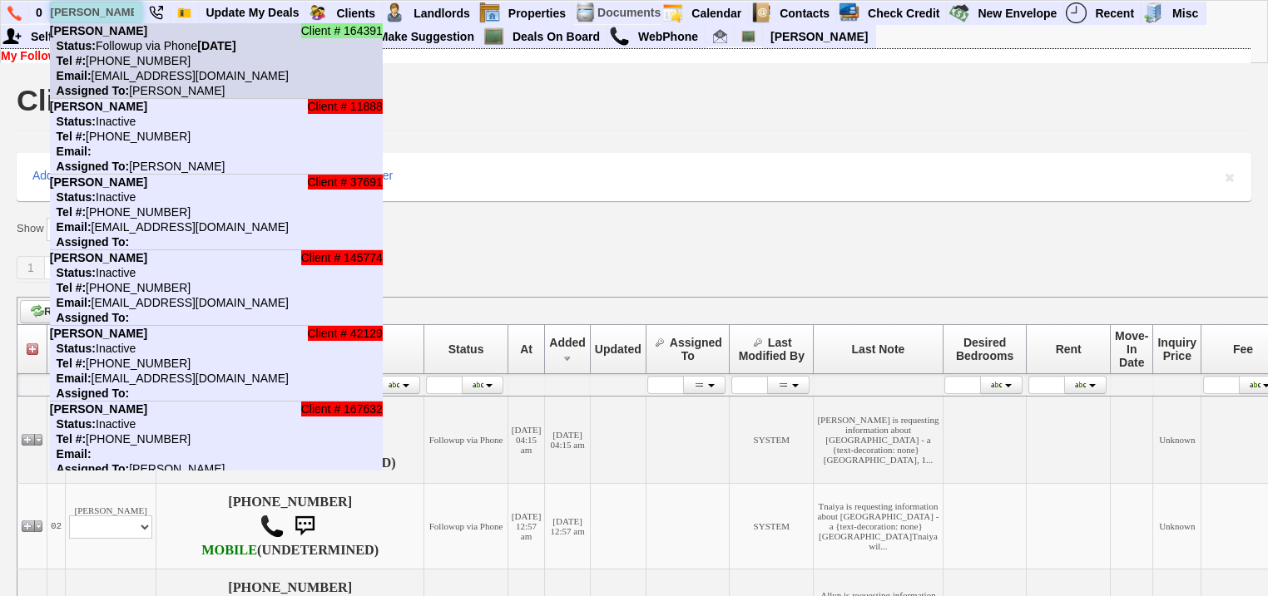
type input "antoinette b"
click at [134, 36] on b "[PERSON_NAME]" at bounding box center [98, 30] width 97 height 13
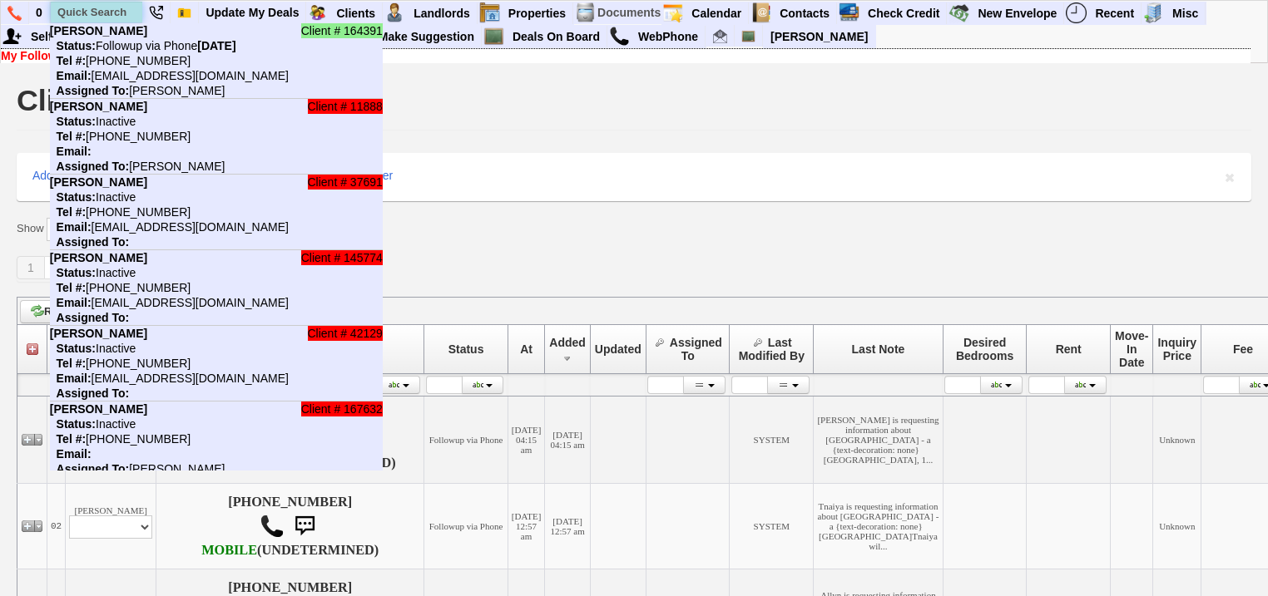
click at [107, 7] on input "text" at bounding box center [97, 12] width 92 height 21
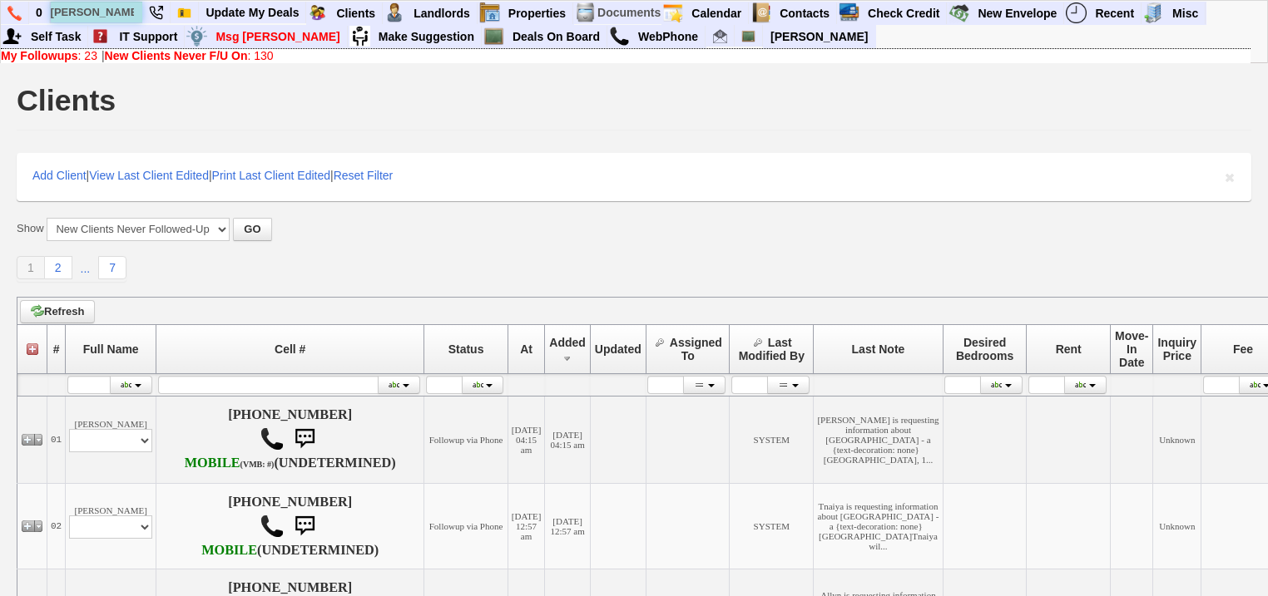
scroll to position [0, 4]
type input "janice rumsmoke"
